Goal: Task Accomplishment & Management: Use online tool/utility

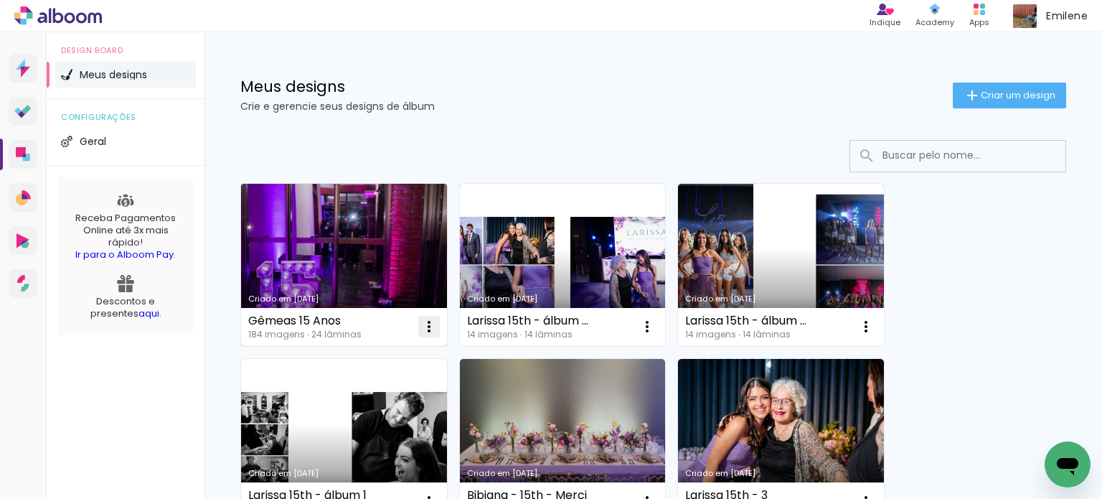
click at [428, 326] on iron-icon at bounding box center [428, 326] width 17 height 17
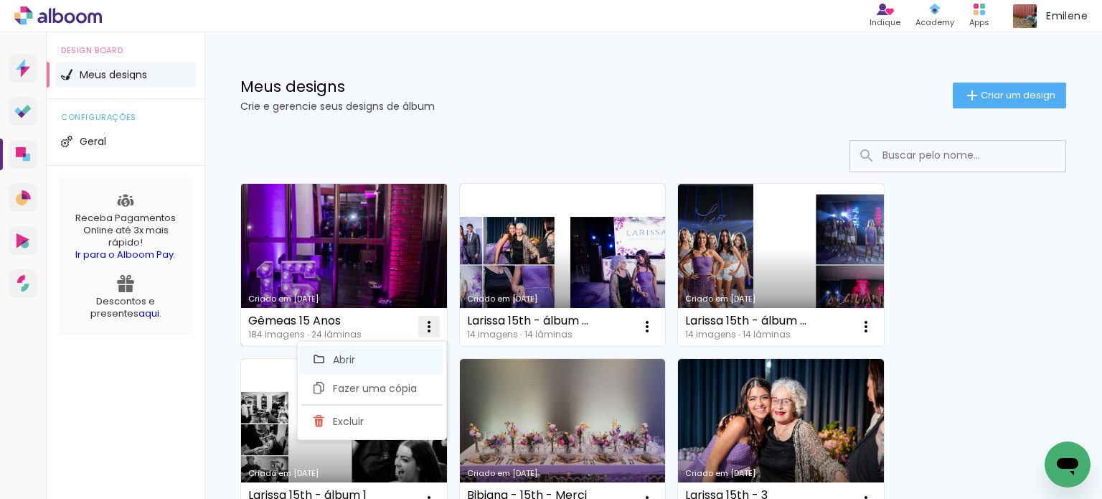
click at [348, 364] on span "Abrir" at bounding box center [344, 359] width 22 height 10
